Goal: Book appointment/travel/reservation

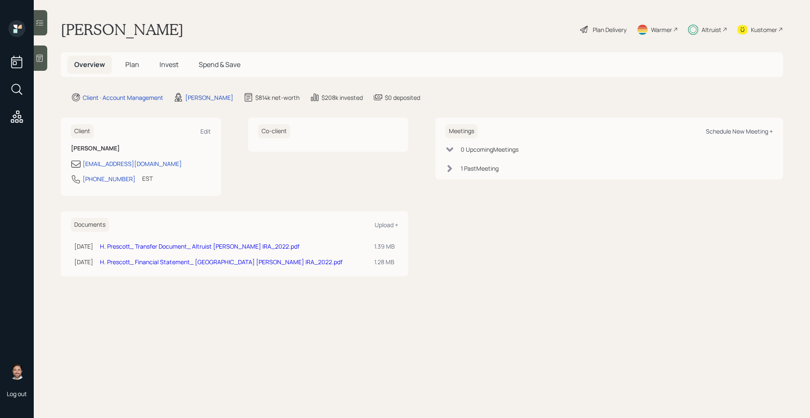
click at [729, 130] on div "Schedule New Meeting +" at bounding box center [739, 131] width 67 height 8
select select "bffa7908-1b2a-4c79-9bb6-f0ec9aed22d3"
